Goal: Task Accomplishment & Management: Use online tool/utility

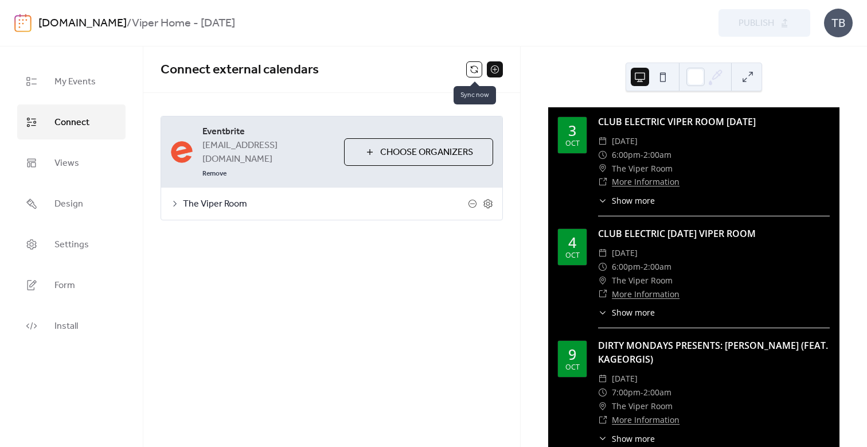
click at [479, 71] on button at bounding box center [474, 69] width 16 height 16
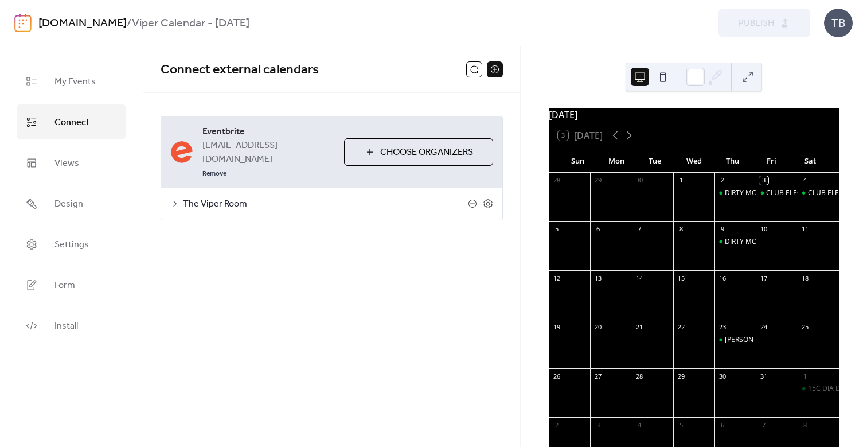
click at [77, 124] on span "Connect" at bounding box center [71, 123] width 35 height 18
click at [476, 64] on button at bounding box center [474, 69] width 16 height 16
